Goal: Task Accomplishment & Management: Use online tool/utility

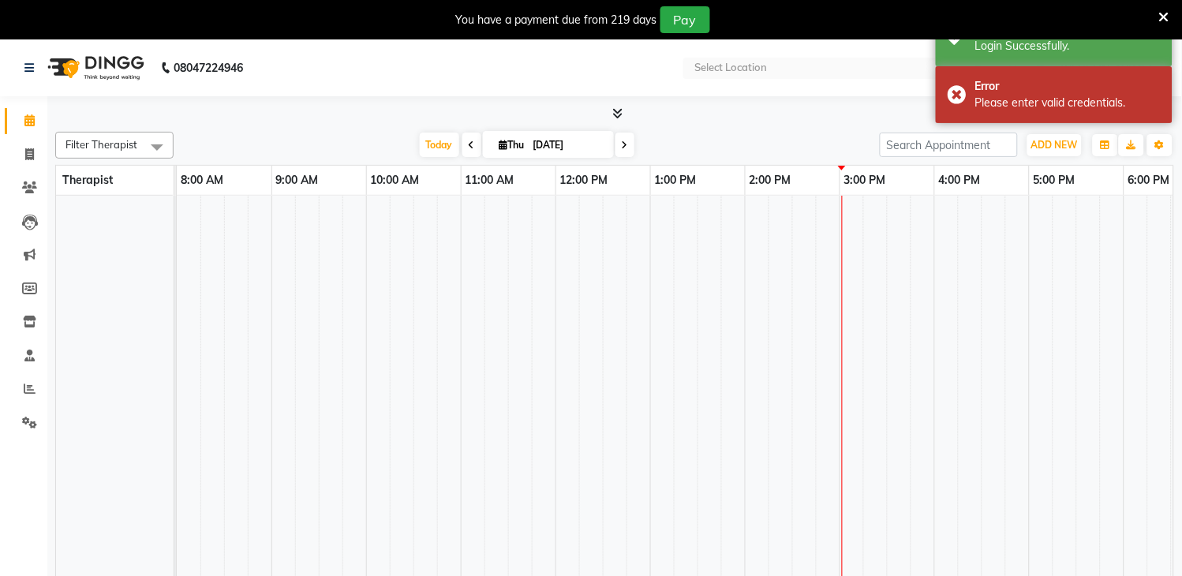
select select "en"
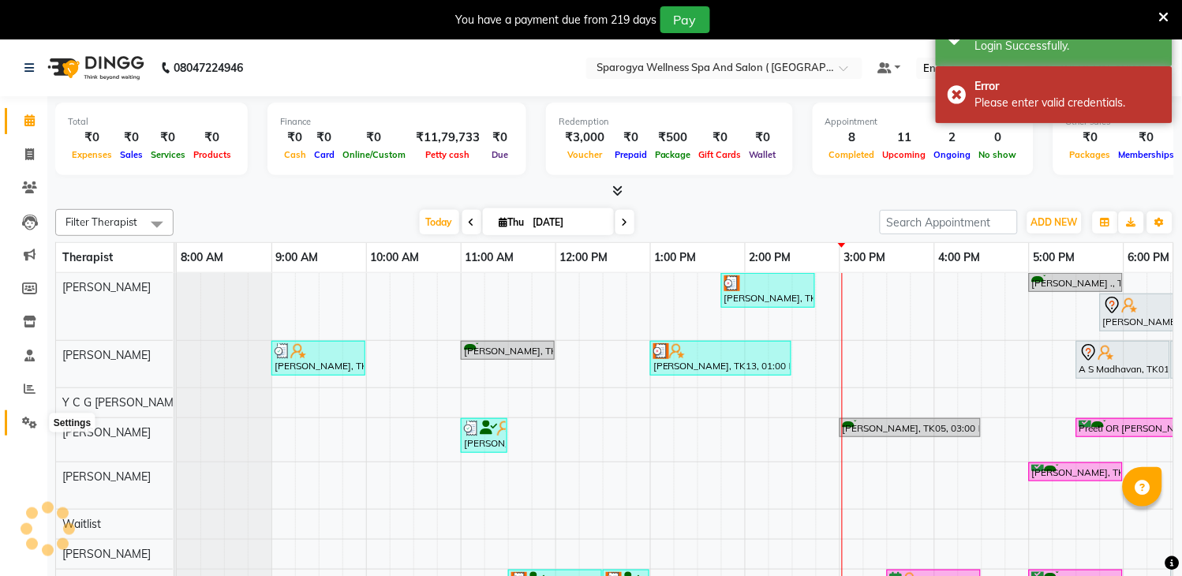
click at [25, 419] on icon at bounding box center [29, 423] width 15 height 12
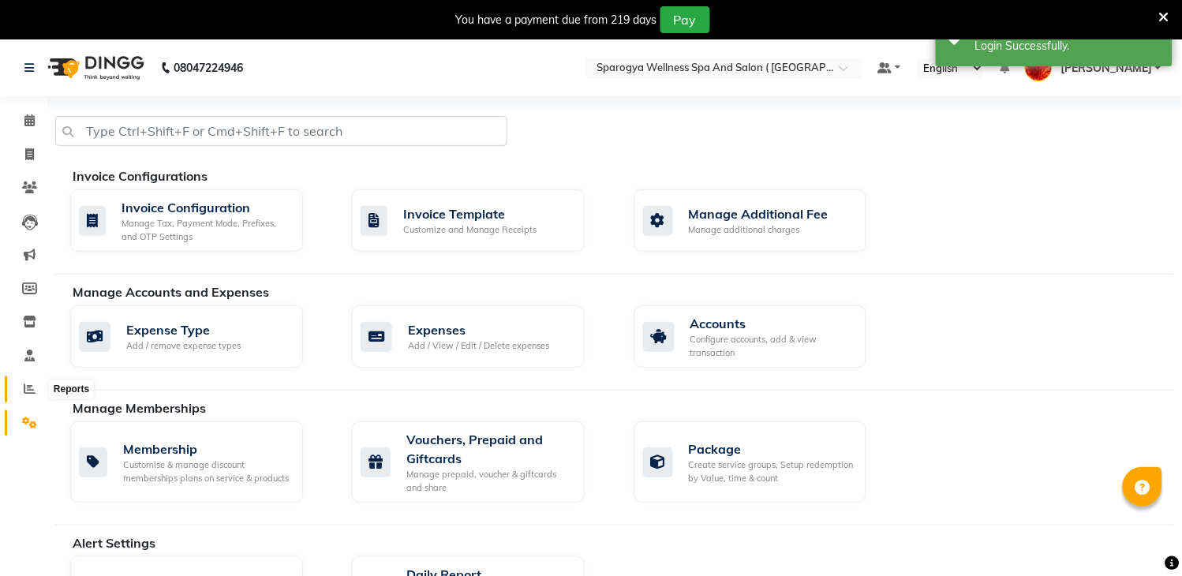
click at [26, 388] on icon at bounding box center [30, 389] width 12 height 12
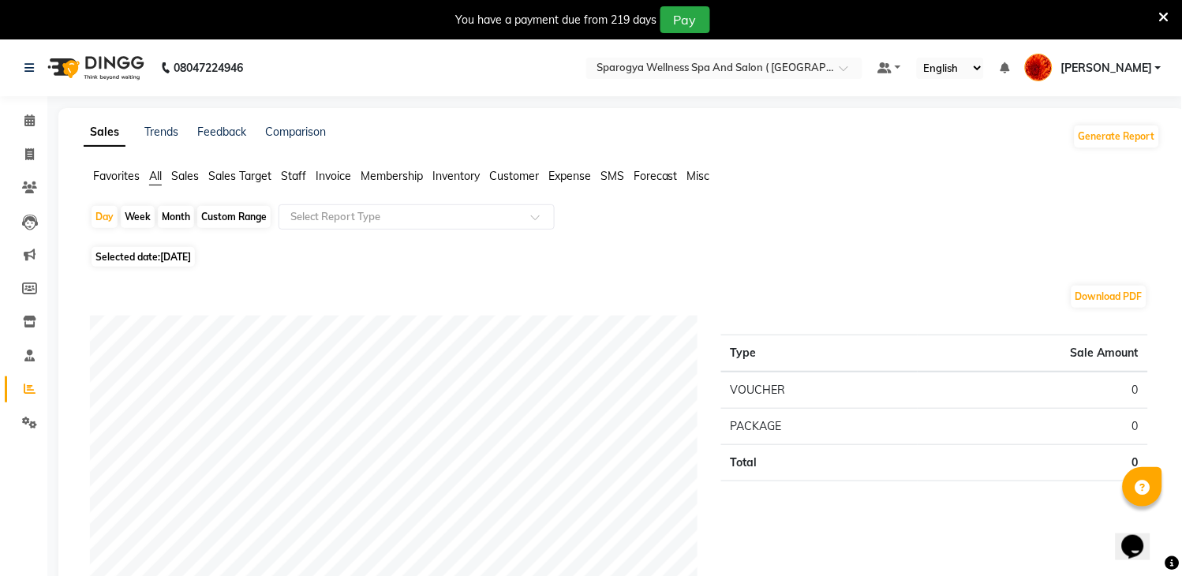
click at [366, 175] on span "Membership" at bounding box center [392, 176] width 62 height 14
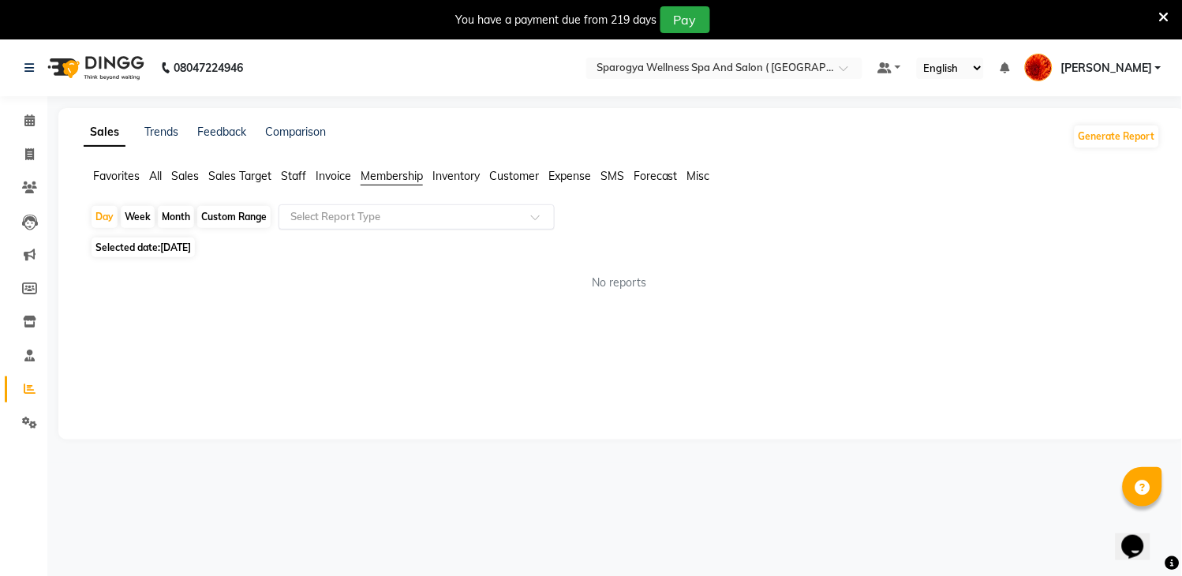
click at [391, 214] on input "text" at bounding box center [400, 217] width 227 height 16
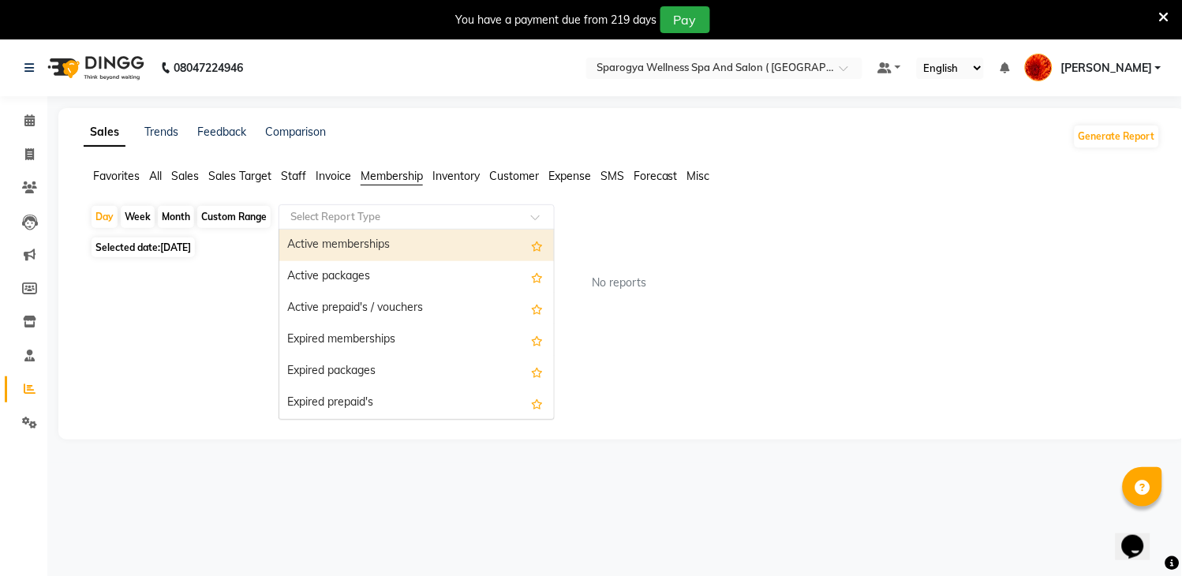
click at [398, 242] on div "Active memberships" at bounding box center [416, 246] width 275 height 32
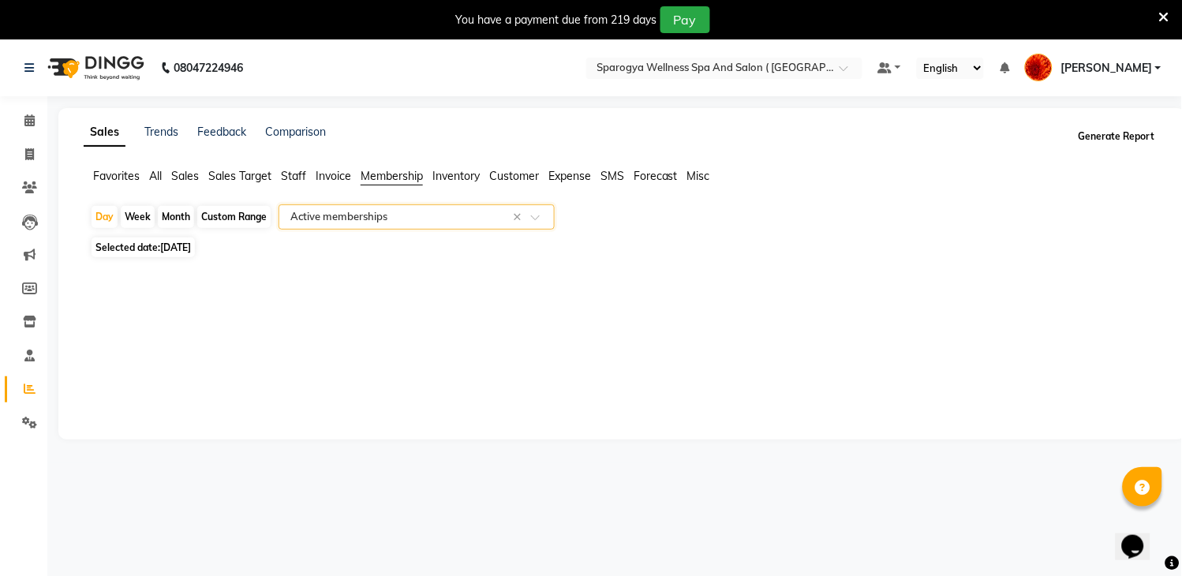
click at [1095, 136] on button "Generate Report" at bounding box center [1117, 136] width 84 height 22
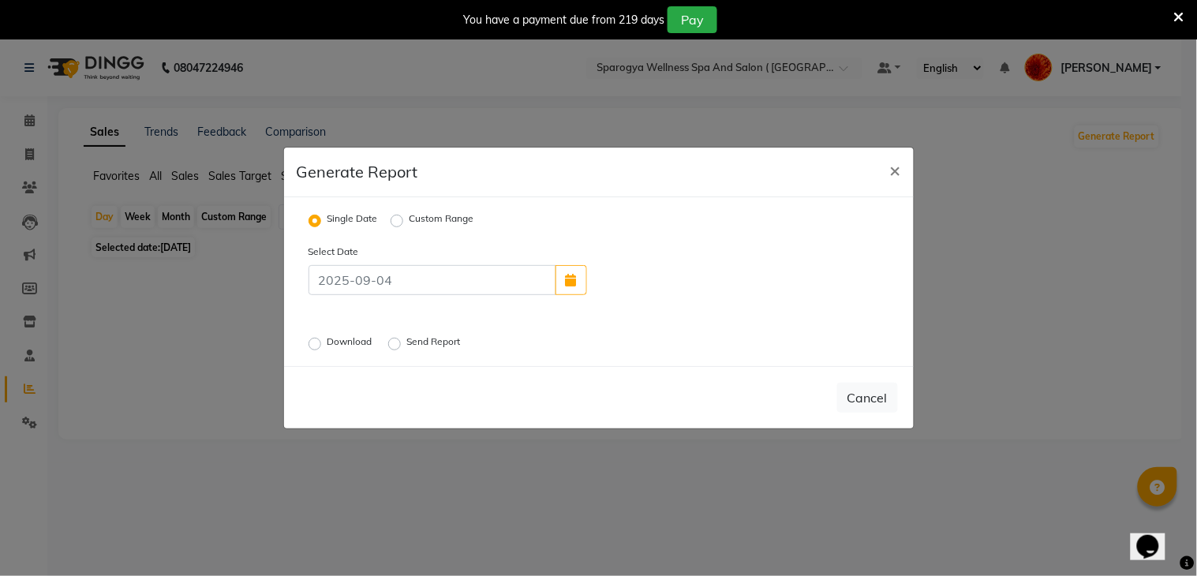
click at [327, 342] on label "Download" at bounding box center [351, 344] width 48 height 19
click at [316, 342] on input "Download" at bounding box center [317, 343] width 11 height 11
radio input "true"
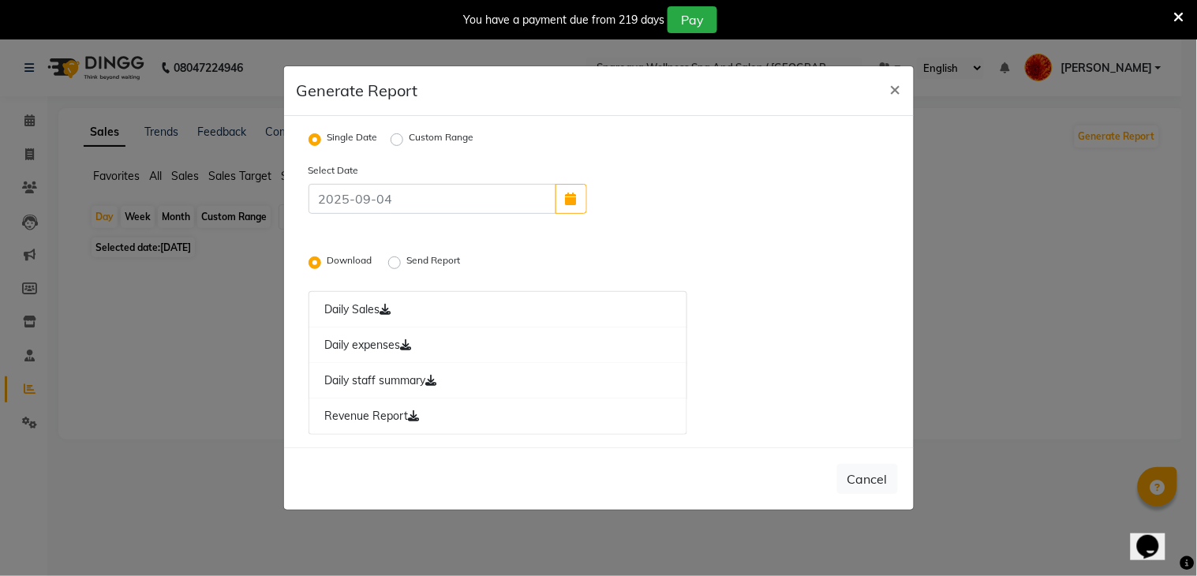
click at [409, 140] on label "Custom Range" at bounding box center [441, 139] width 65 height 19
click at [396, 140] on input "Custom Range" at bounding box center [399, 139] width 11 height 11
radio input "true"
select select "9"
select select "2025"
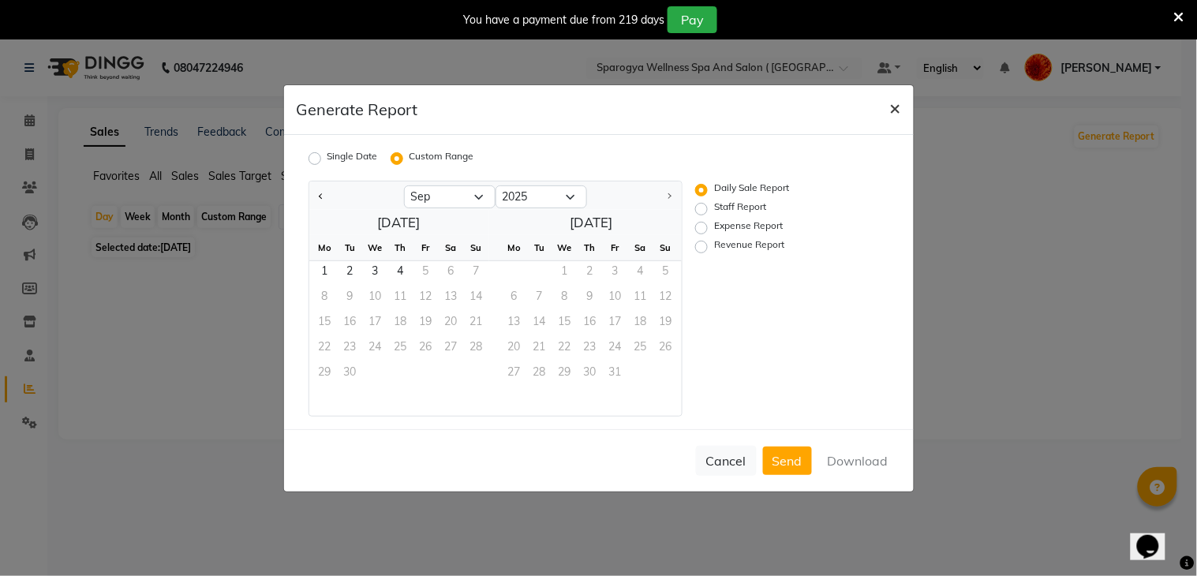
click at [892, 111] on span "×" at bounding box center [895, 107] width 11 height 24
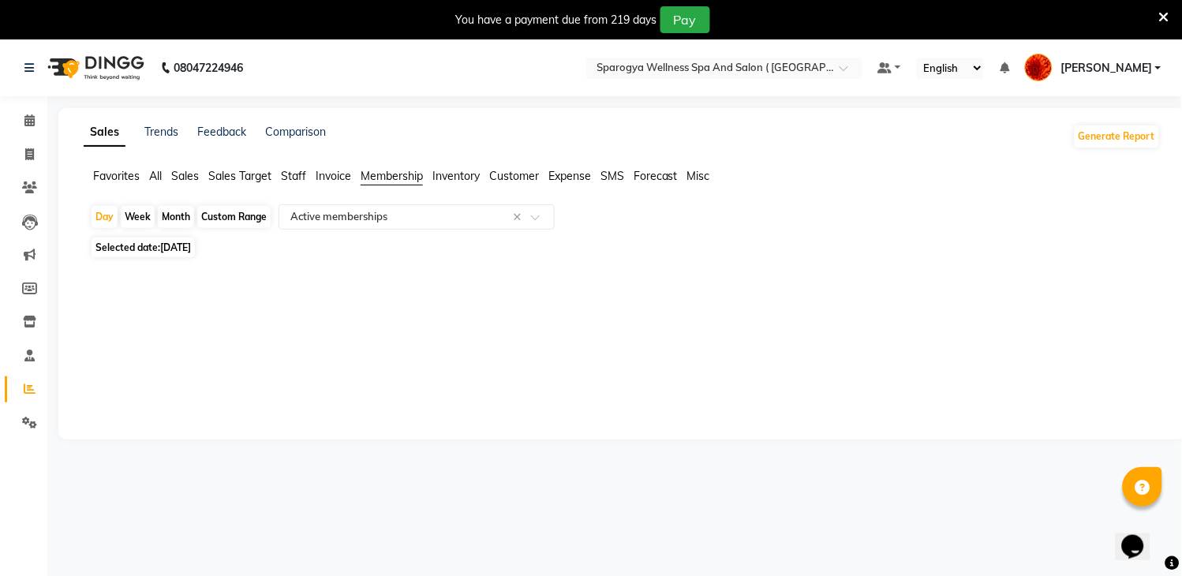
click at [397, 176] on span "Membership" at bounding box center [392, 176] width 62 height 14
click at [216, 221] on div "Custom Range" at bounding box center [233, 217] width 73 height 22
select select "9"
select select "2025"
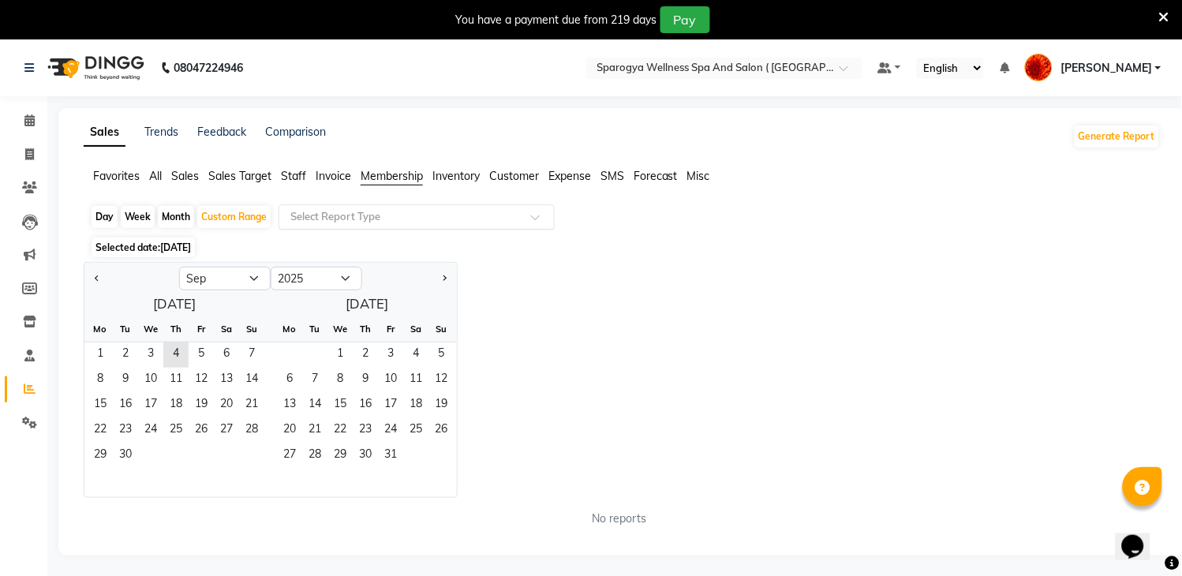
click at [369, 223] on input "text" at bounding box center [400, 217] width 227 height 16
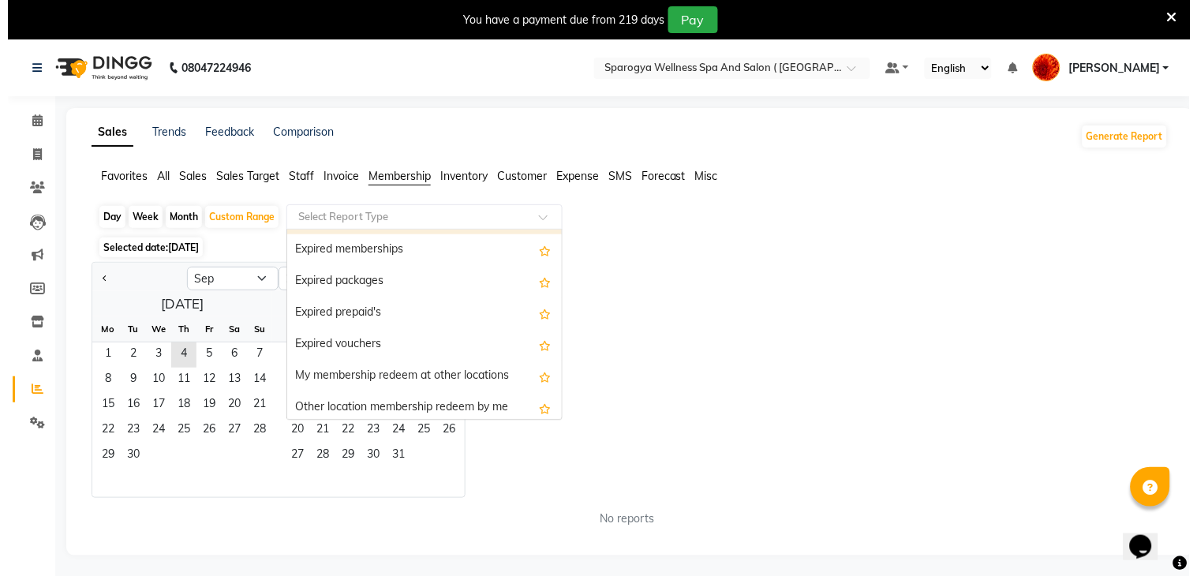
scroll to position [95, 0]
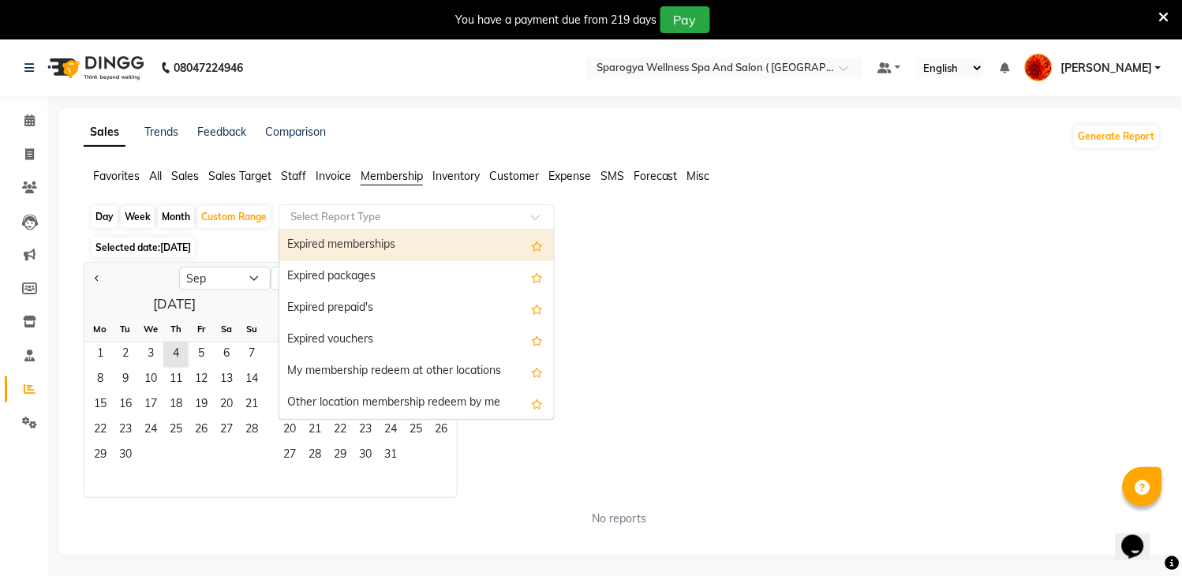
click at [331, 218] on input "text" at bounding box center [400, 217] width 227 height 16
click at [535, 215] on span at bounding box center [541, 222] width 20 height 16
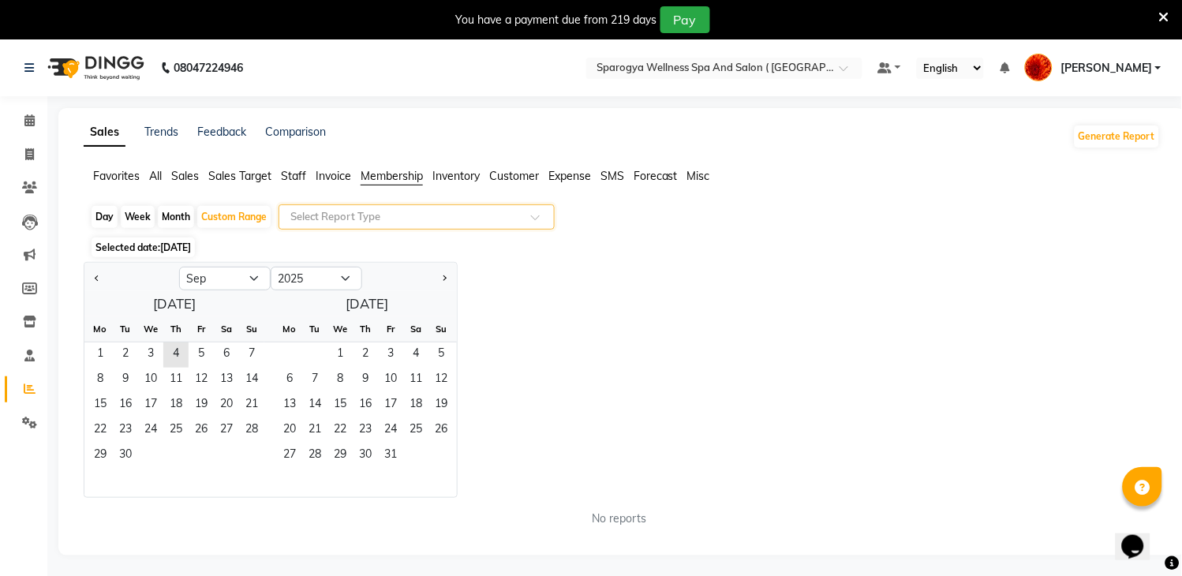
click at [1065, 60] on span "[PERSON_NAME]" at bounding box center [1106, 68] width 92 height 17
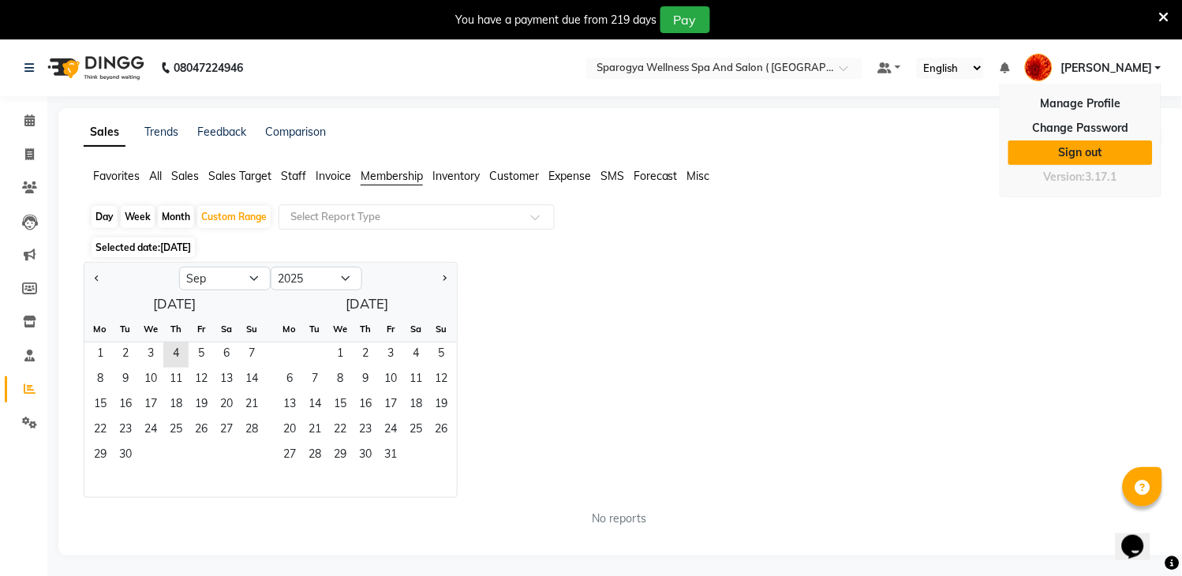
click at [1083, 158] on link "Sign out" at bounding box center [1080, 152] width 144 height 24
